Goal: Information Seeking & Learning: Find specific fact

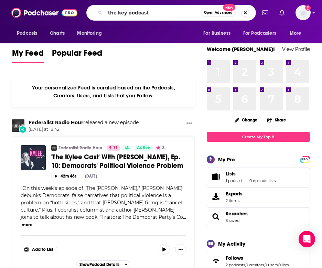
type input "the key podcast"
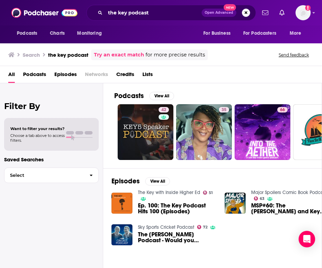
click at [119, 201] on img "Ep. 100: The Key Podcast Hits 100 (Episodes)" at bounding box center [121, 203] width 21 height 21
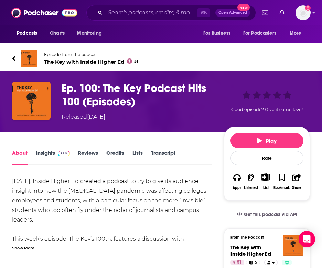
click at [14, 58] on icon at bounding box center [13, 58] width 3 height 7
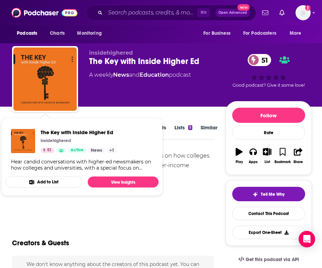
scroll to position [2, 0]
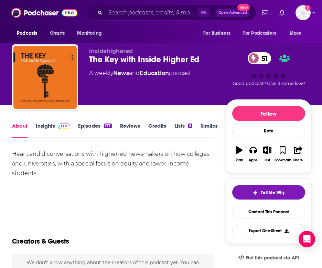
click at [56, 125] on span at bounding box center [62, 125] width 15 height 7
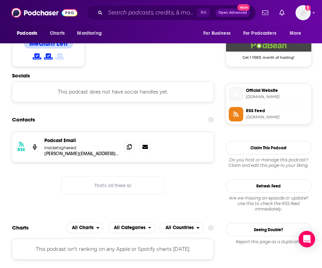
scroll to position [561, 0]
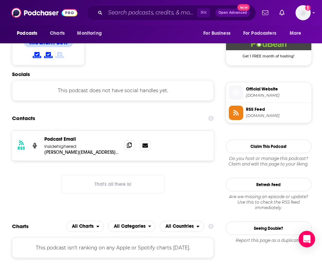
click at [129, 140] on span at bounding box center [129, 145] width 10 height 10
click at [130, 142] on icon at bounding box center [129, 145] width 5 height 6
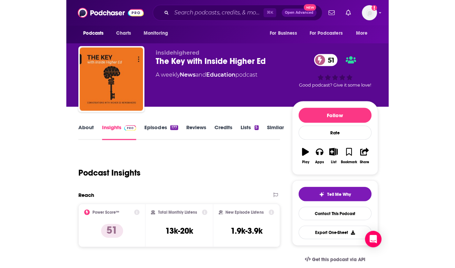
scroll to position [0, 0]
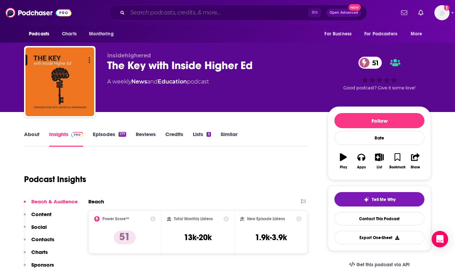
click at [162, 13] on input "Search podcasts, credits, & more..." at bounding box center [218, 12] width 181 height 11
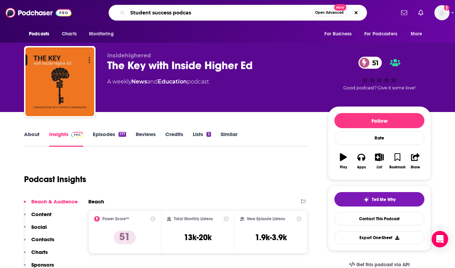
type input "Student success podcast"
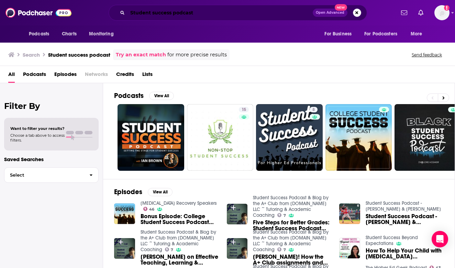
click at [190, 11] on input "Student success podcast" at bounding box center [220, 12] width 185 height 11
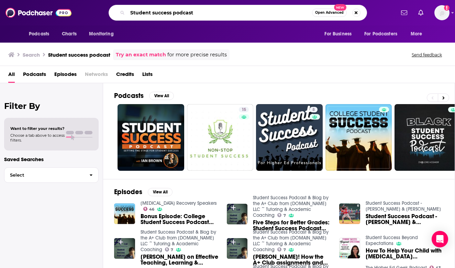
click at [190, 11] on input "Student success podcast" at bounding box center [220, 12] width 185 height 11
type input "Student success inside higher ed"
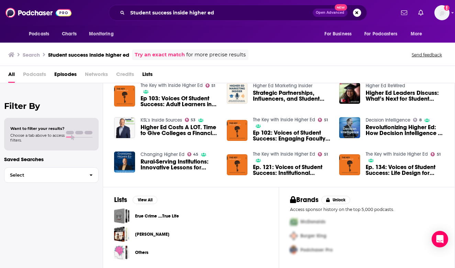
scroll to position [22, 0]
